Goal: Task Accomplishment & Management: Manage account settings

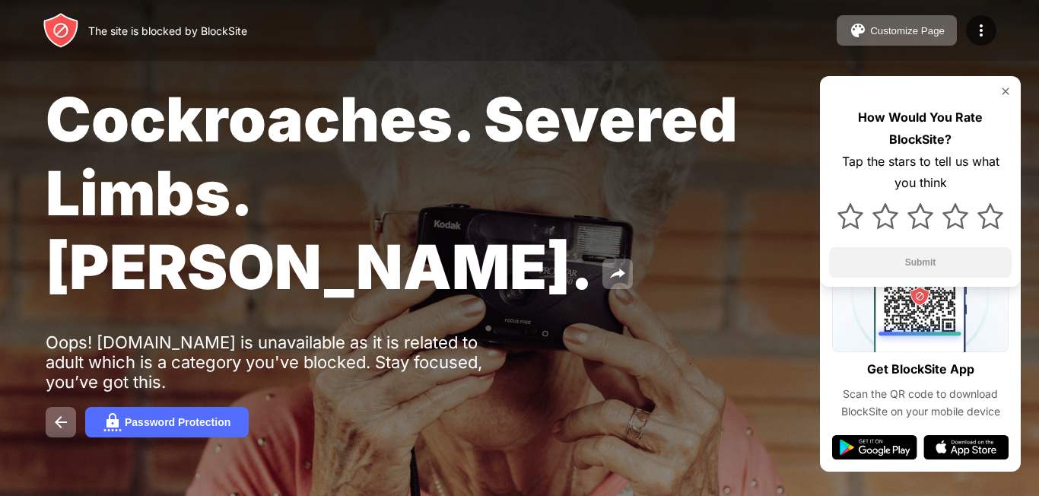
click at [517, 254] on div "Cockroaches. Severed Limbs. John Goodman. Oops! fra.xhamster.com is unavailable…" at bounding box center [519, 260] width 1039 height 520
click at [567, 42] on div "The site is blocked by BlockSite Customize Page Edit Block List Redirect Custom…" at bounding box center [519, 30] width 1039 height 61
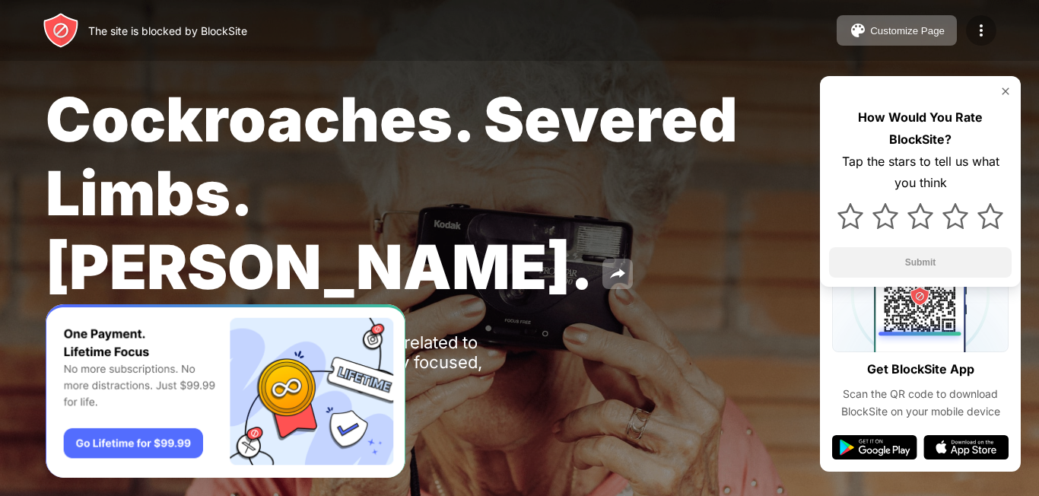
click at [970, 30] on div at bounding box center [981, 30] width 30 height 30
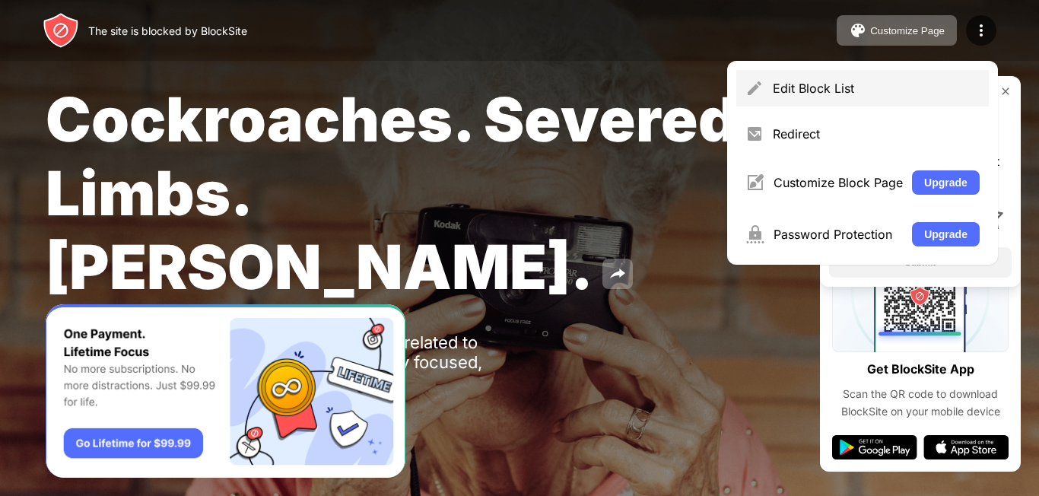
click at [828, 91] on div "Edit Block List" at bounding box center [876, 88] width 207 height 15
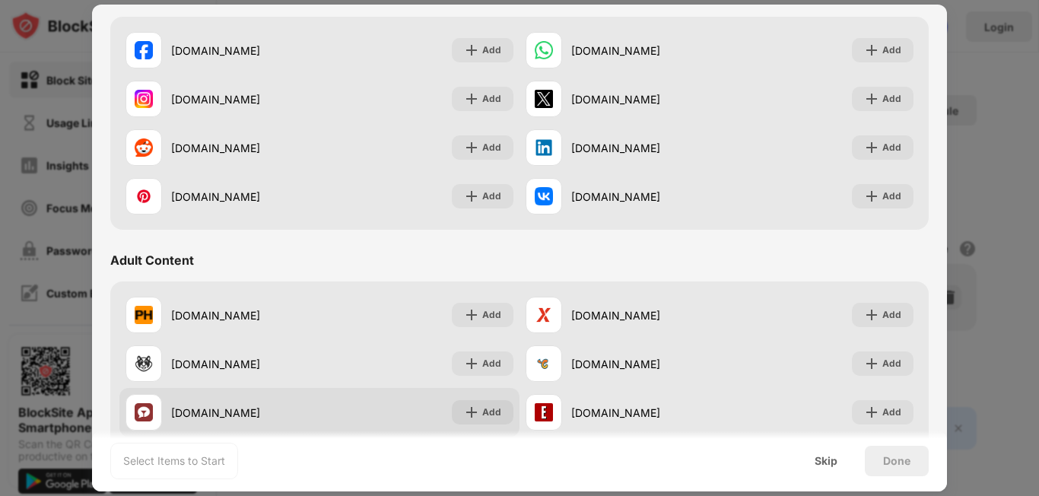
scroll to position [533, 0]
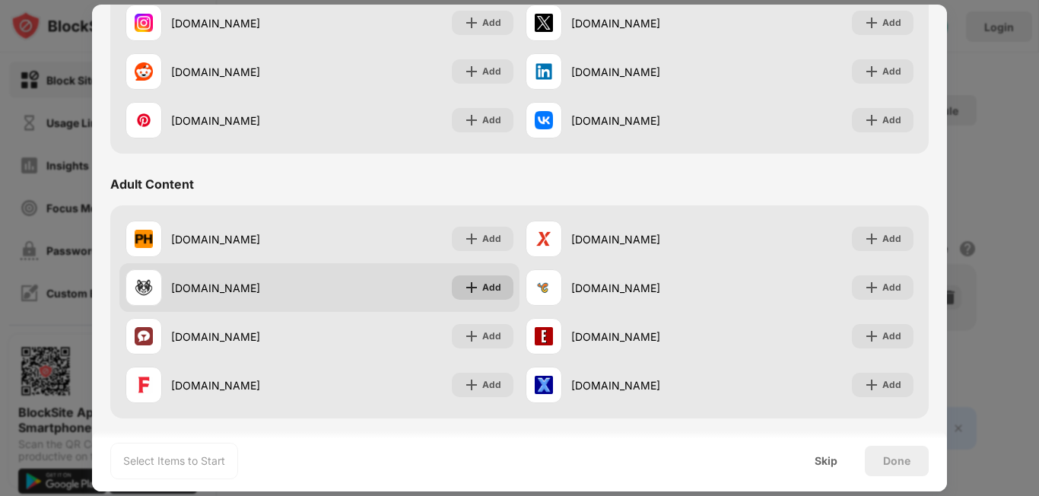
click at [471, 285] on img at bounding box center [471, 287] width 15 height 15
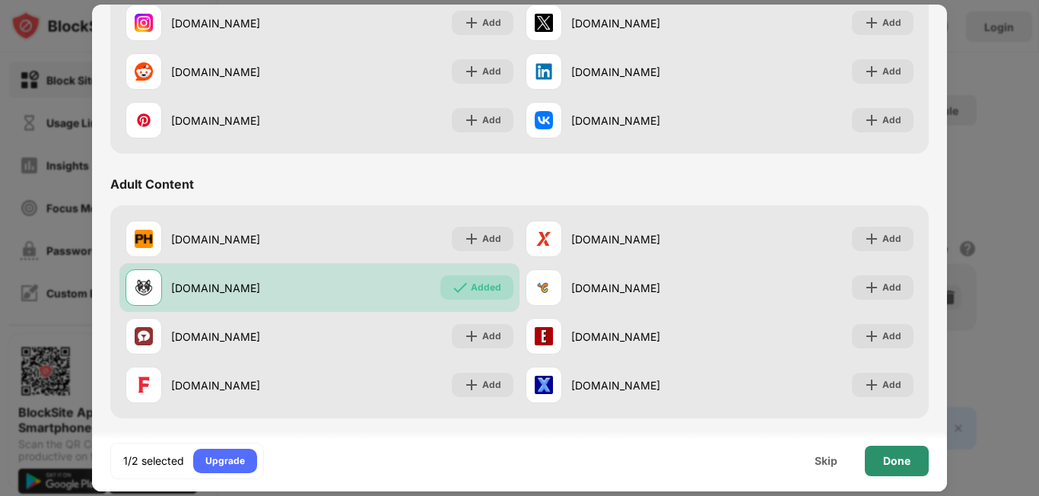
click at [886, 460] on div "Done" at bounding box center [896, 461] width 27 height 12
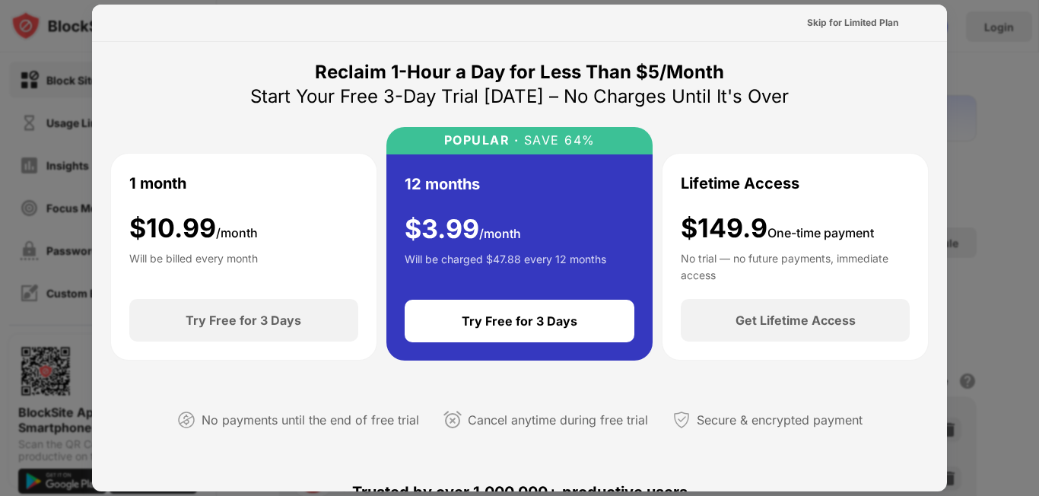
scroll to position [0, 0]
click at [972, 93] on div at bounding box center [519, 248] width 1039 height 496
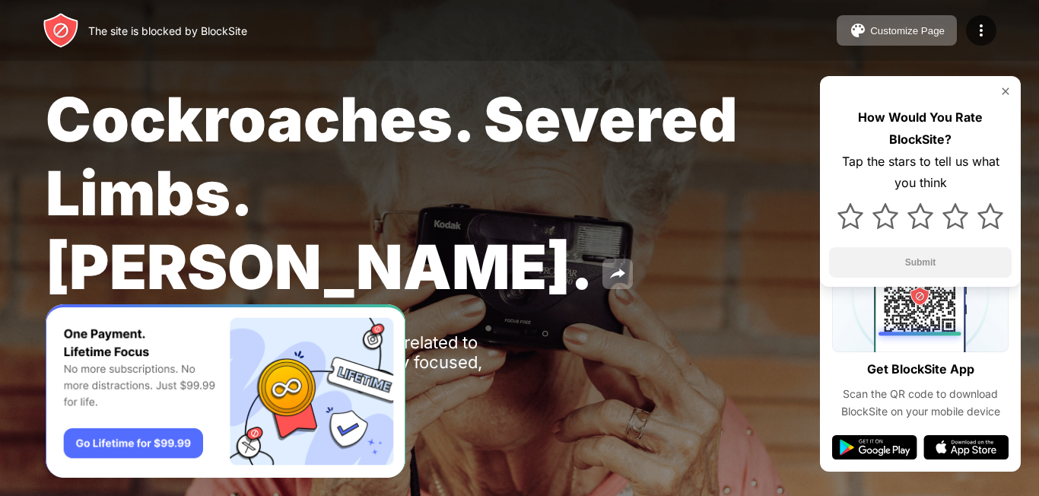
drag, startPoint x: 995, startPoint y: 1, endPoint x: 768, endPoint y: 138, distance: 265.5
click at [787, 138] on div "Cockroaches. Severed Limbs. [PERSON_NAME]." at bounding box center [425, 192] width 758 height 221
click at [986, 30] on img at bounding box center [981, 30] width 18 height 18
